Goal: Task Accomplishment & Management: Use online tool/utility

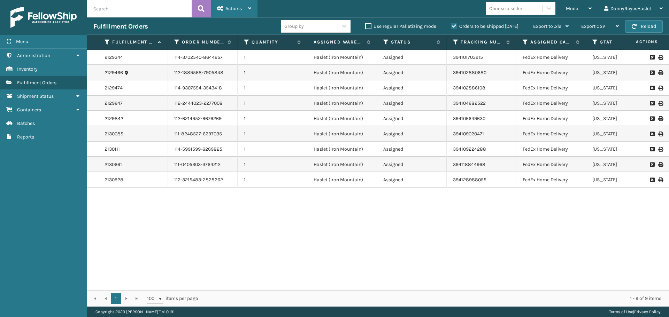
click at [243, 10] on div "Actions" at bounding box center [234, 8] width 34 height 17
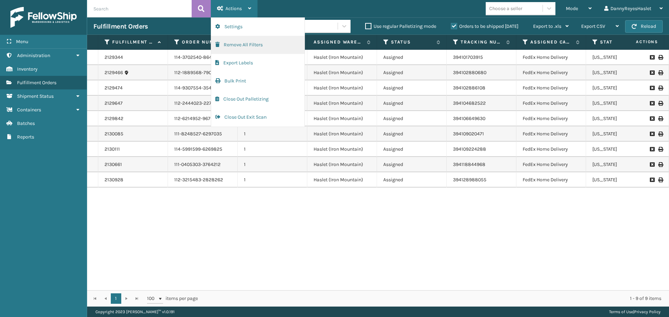
click at [242, 44] on button "Remove All Filters" at bounding box center [257, 45] width 93 height 18
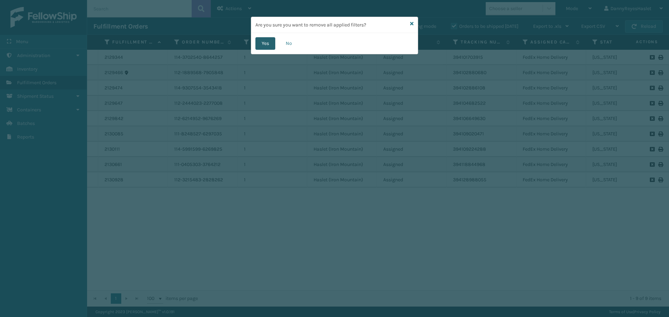
click at [262, 43] on button "Yes" at bounding box center [265, 43] width 20 height 13
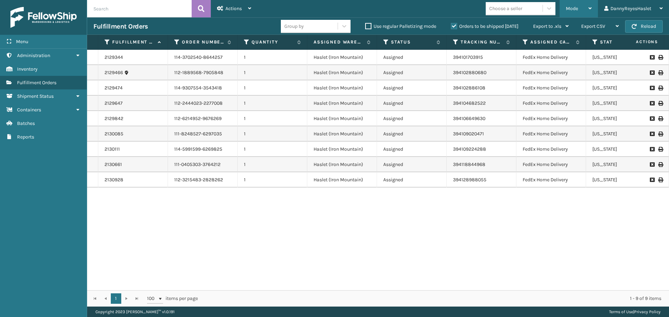
click at [583, 8] on div "Mode" at bounding box center [579, 8] width 26 height 17
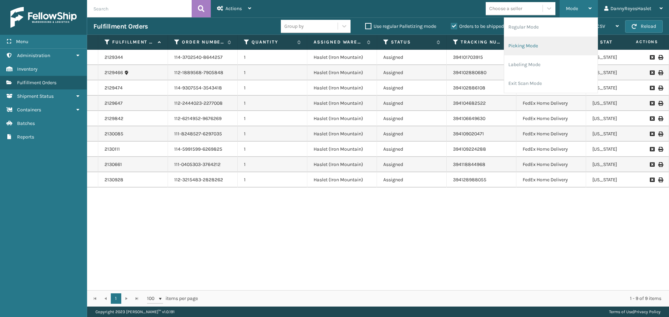
click at [530, 42] on li "Picking Mode" at bounding box center [550, 46] width 93 height 19
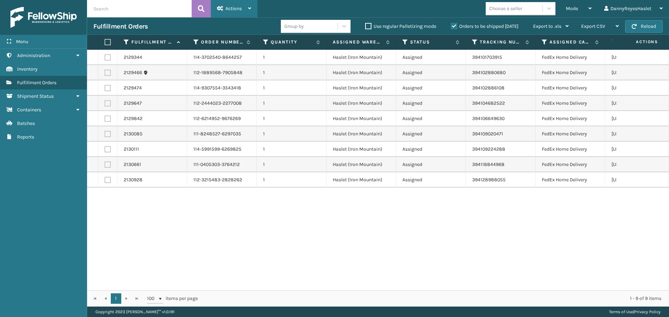
click at [237, 7] on span "Actions" at bounding box center [233, 9] width 16 height 6
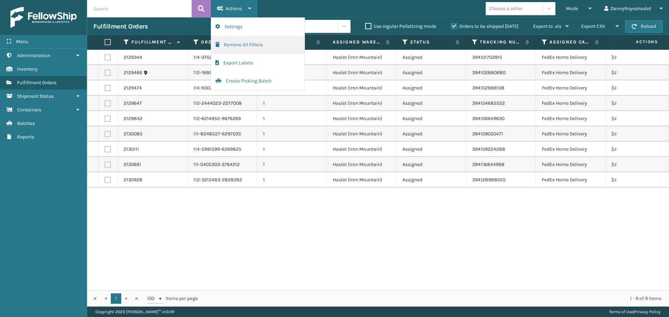
click at [247, 44] on button "Remove All Filters" at bounding box center [257, 45] width 93 height 18
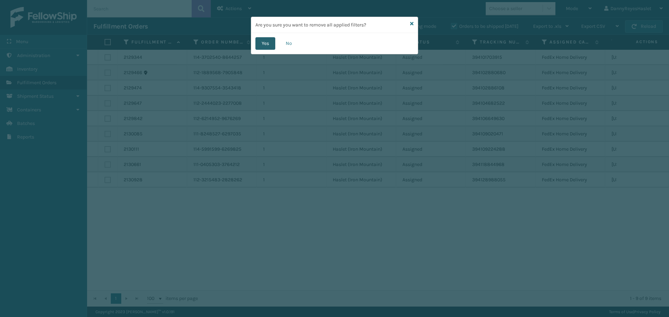
click at [261, 43] on button "Yes" at bounding box center [265, 43] width 20 height 13
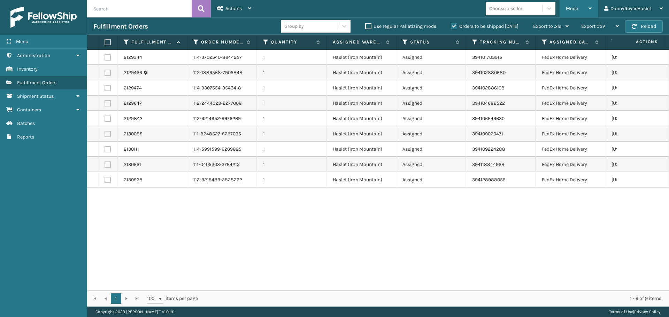
click at [576, 10] on span "Mode" at bounding box center [572, 9] width 12 height 6
click at [653, 29] on button "Reload" at bounding box center [644, 26] width 38 height 13
